Goal: Check status

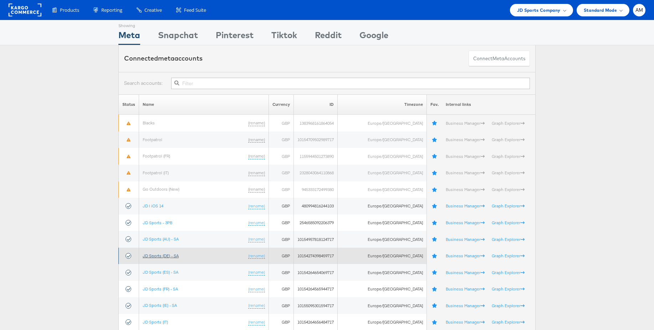
click at [172, 257] on link "JD Sports (DE) - SA" at bounding box center [161, 255] width 36 height 5
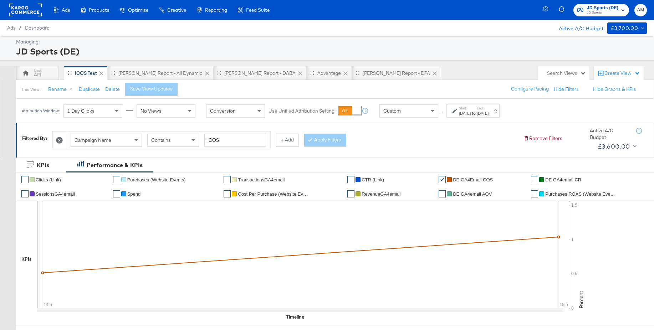
click at [461, 111] on div "[DATE]" at bounding box center [465, 114] width 12 height 6
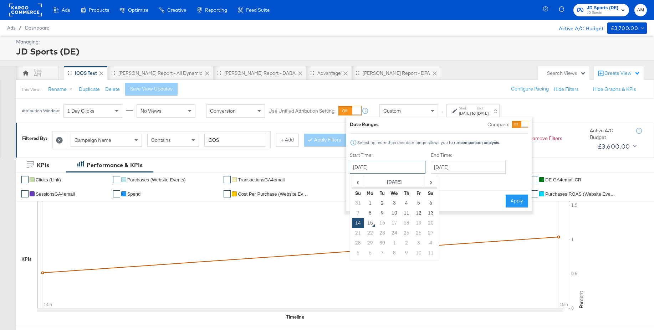
click at [371, 170] on input "[DATE]" at bounding box center [388, 167] width 76 height 13
click at [358, 181] on span "‹" at bounding box center [357, 181] width 11 height 11
click at [395, 232] on td "20" at bounding box center [394, 233] width 12 height 10
type input "[DATE]"
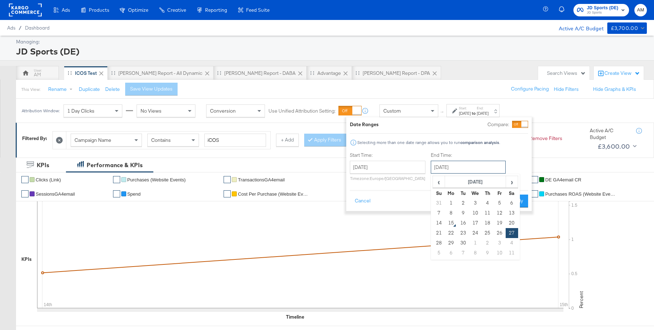
click at [459, 166] on input "[DATE]" at bounding box center [468, 167] width 75 height 13
click at [437, 225] on td "14" at bounding box center [439, 223] width 12 height 10
type input "[DATE]"
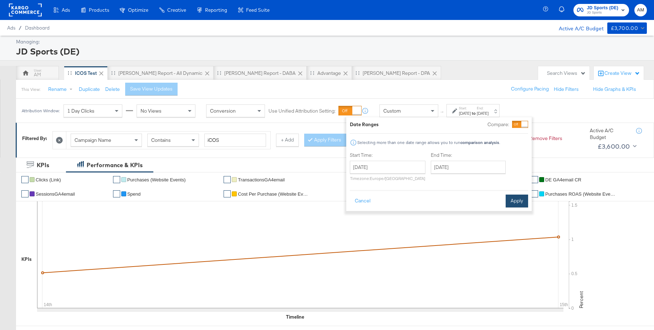
click at [516, 201] on button "Apply" at bounding box center [517, 201] width 22 height 13
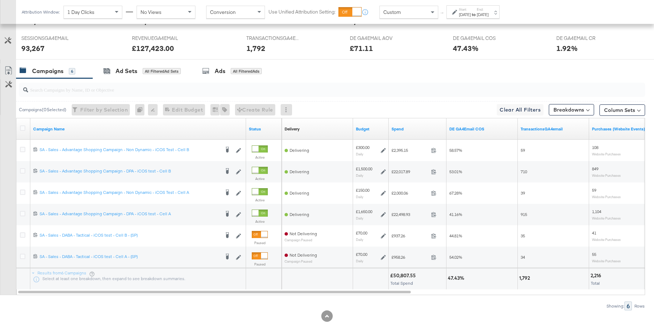
scroll to position [324, 0]
